Goal: Navigation & Orientation: Find specific page/section

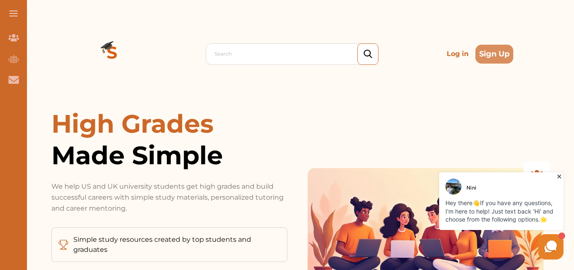
click at [455, 53] on p "Log in" at bounding box center [457, 54] width 29 height 17
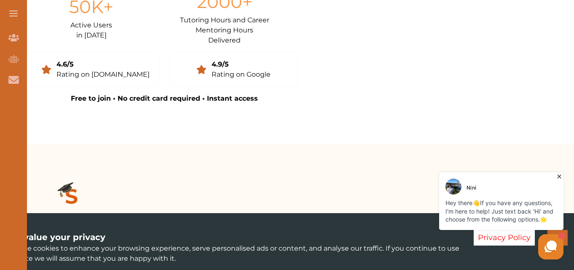
scroll to position [169, 0]
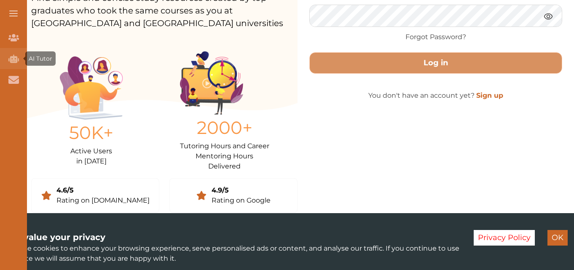
click at [17, 54] on icon "AI Tutor (Coming Soon)" at bounding box center [13, 59] width 11 height 11
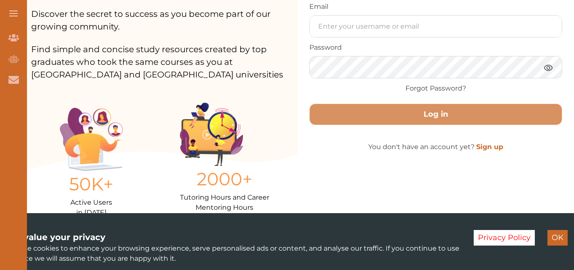
scroll to position [0, 0]
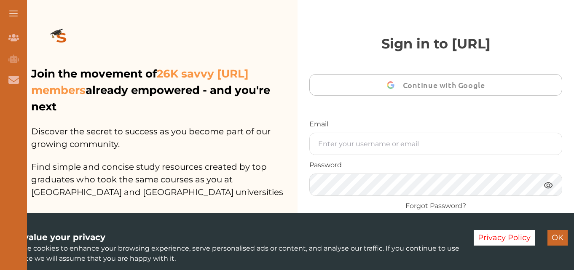
click at [13, 16] on span at bounding box center [13, 16] width 8 height 1
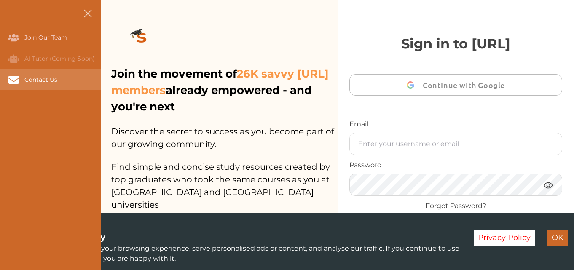
click at [54, 75] on div "Contact Us" at bounding box center [50, 79] width 101 height 21
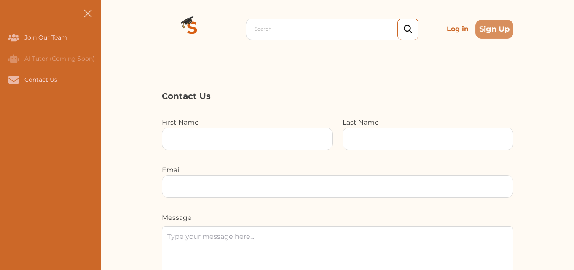
scroll to position [14, 0]
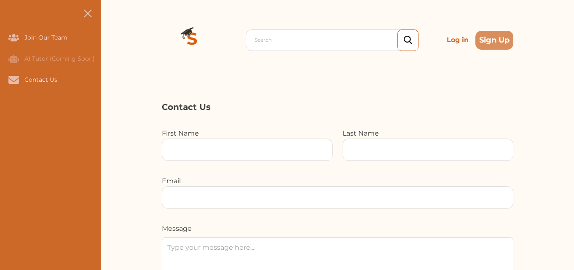
click at [89, 15] on span at bounding box center [87, 13] width 8 height 8
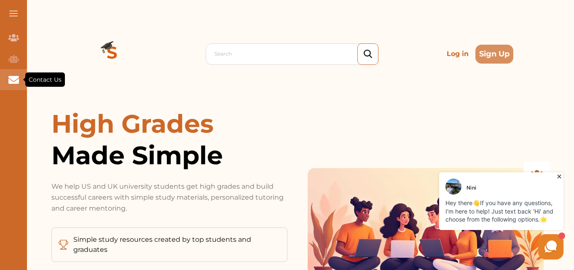
click at [21, 80] on div "Contact Us" at bounding box center [13, 79] width 27 height 21
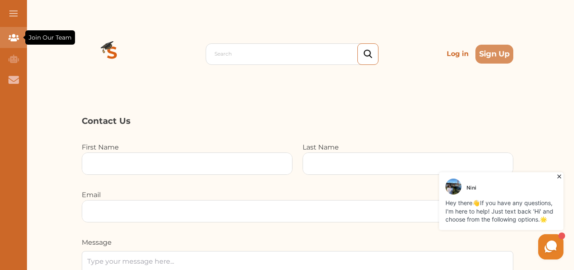
click at [16, 33] on icon "Join Our Team" at bounding box center [13, 37] width 11 height 11
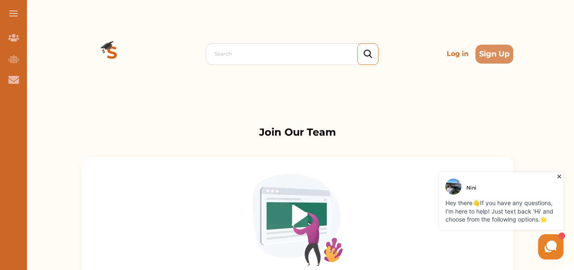
click at [7, 16] on button at bounding box center [13, 13] width 27 height 27
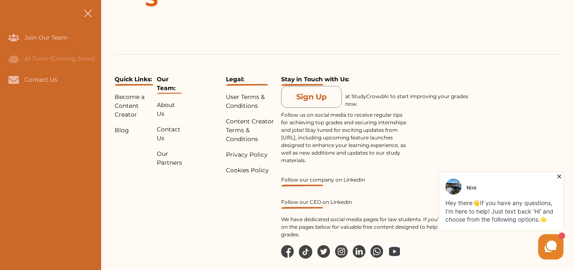
scroll to position [866, 0]
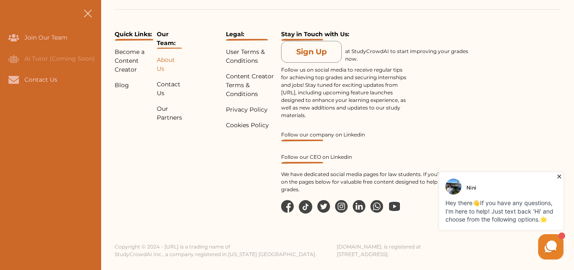
click at [160, 62] on p "About Us" at bounding box center [169, 65] width 25 height 18
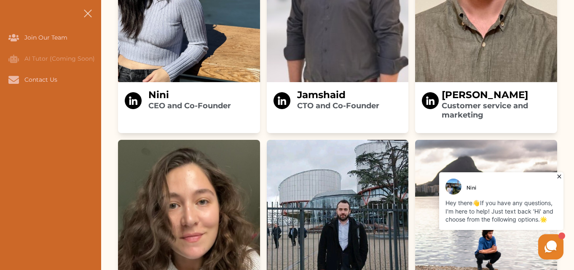
scroll to position [1391, 0]
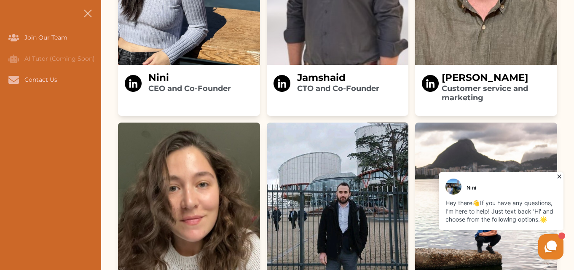
click at [559, 176] on icon at bounding box center [559, 177] width 4 height 4
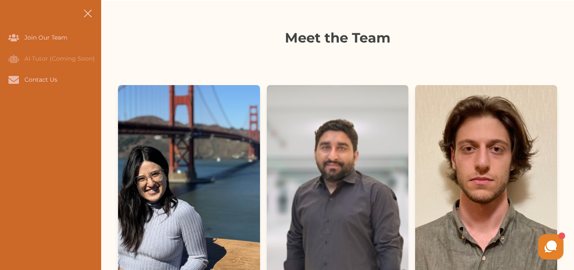
scroll to position [1255, 0]
